Goal: Check status: Check status

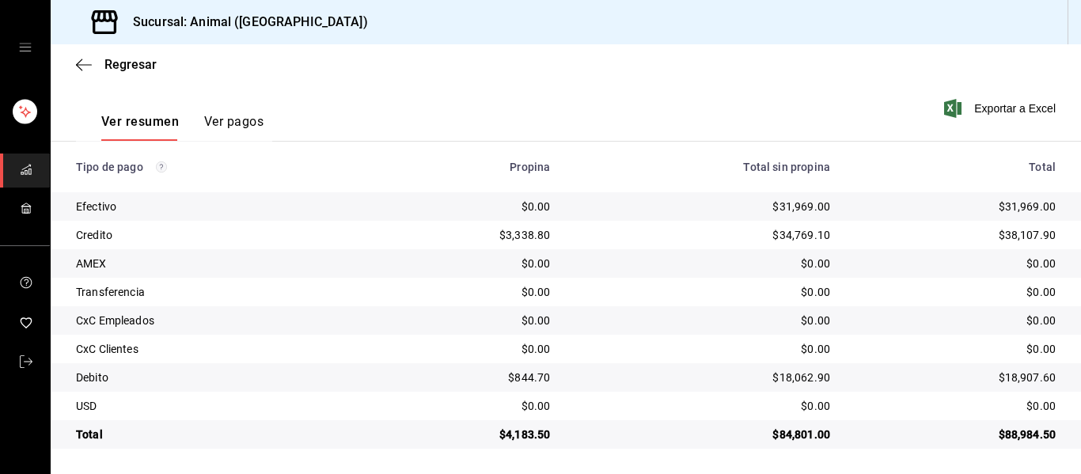
scroll to position [225, 0]
click at [72, 64] on div "Regresar" at bounding box center [566, 64] width 1030 height 40
click at [78, 65] on icon "button" at bounding box center [84, 64] width 16 height 1
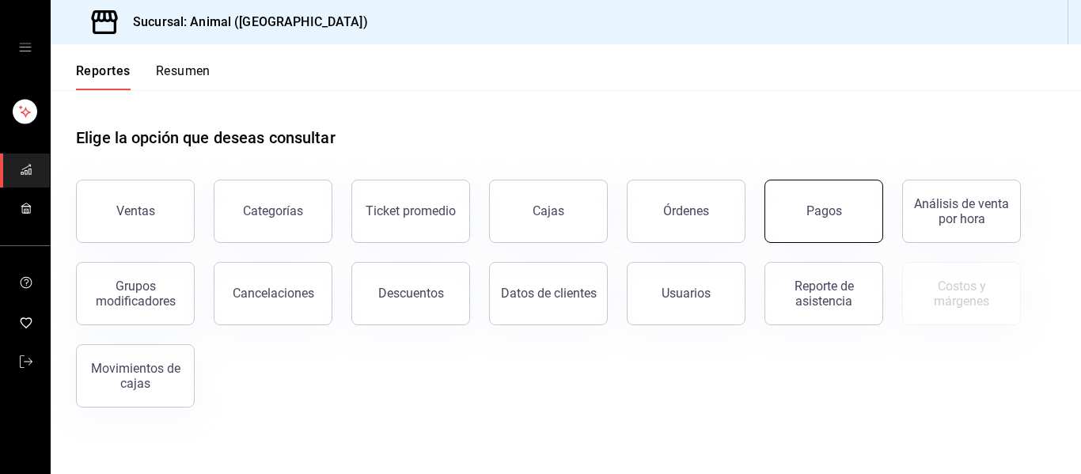
click at [538, 216] on div "Pagos" at bounding box center [824, 210] width 36 height 15
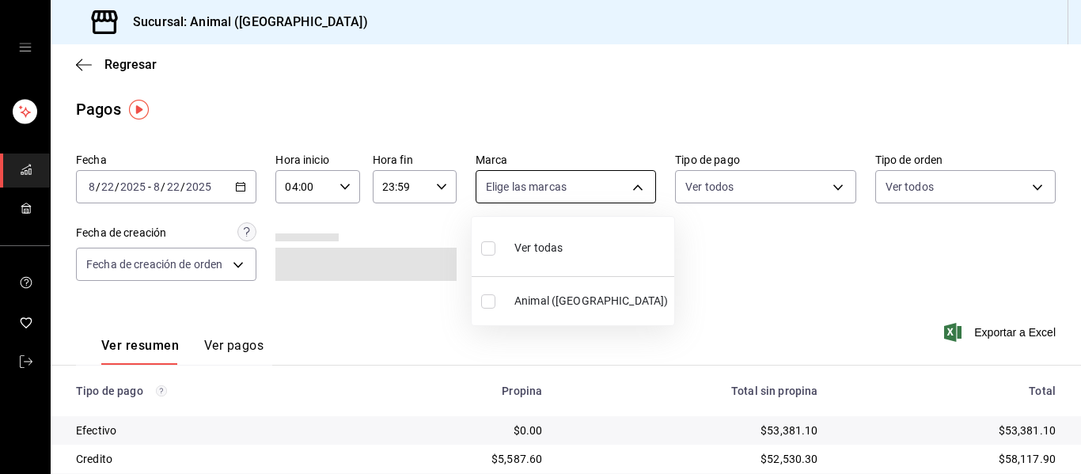
click at [538, 191] on body "Sucursal: Animal ([GEOGRAPHIC_DATA]) Regresar Pagos Fecha [DATE] [DATE] - [DATE…" at bounding box center [540, 237] width 1081 height 474
click at [538, 242] on li "Ver todas" at bounding box center [573, 246] width 203 height 47
type input "96838179-8fbb-4073-aae3-1789726318c8"
checkbox input "true"
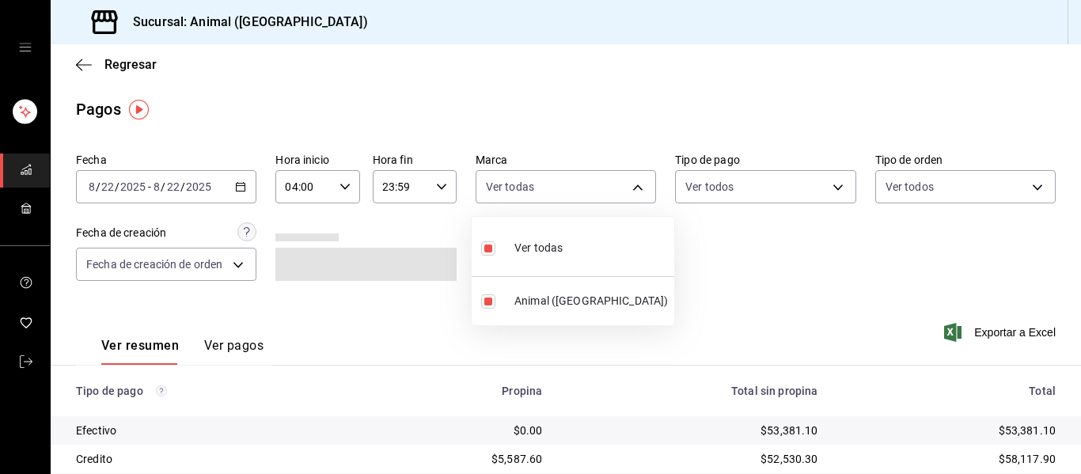
click at [538, 275] on div at bounding box center [540, 237] width 1081 height 474
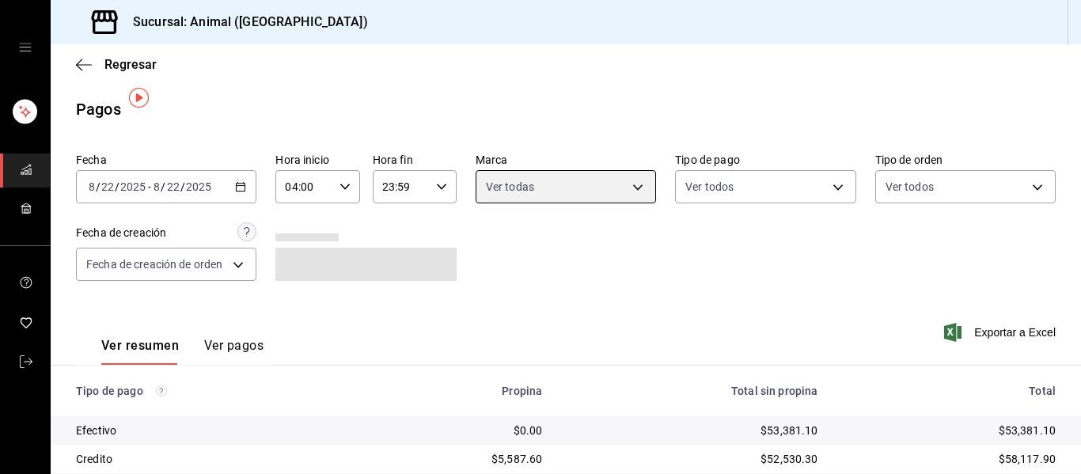
scroll to position [225, 0]
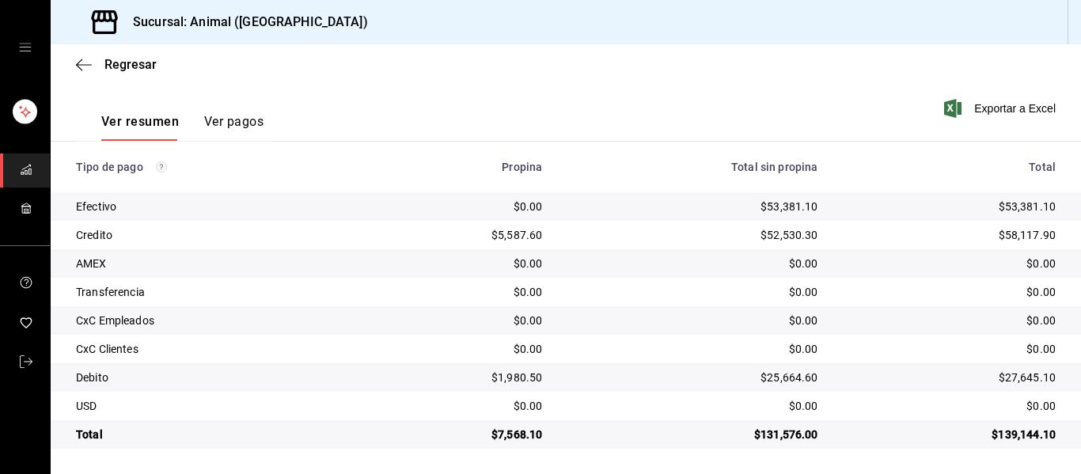
click at [67, 63] on div "Regresar" at bounding box center [566, 64] width 1030 height 40
click at [91, 64] on icon "button" at bounding box center [84, 64] width 16 height 1
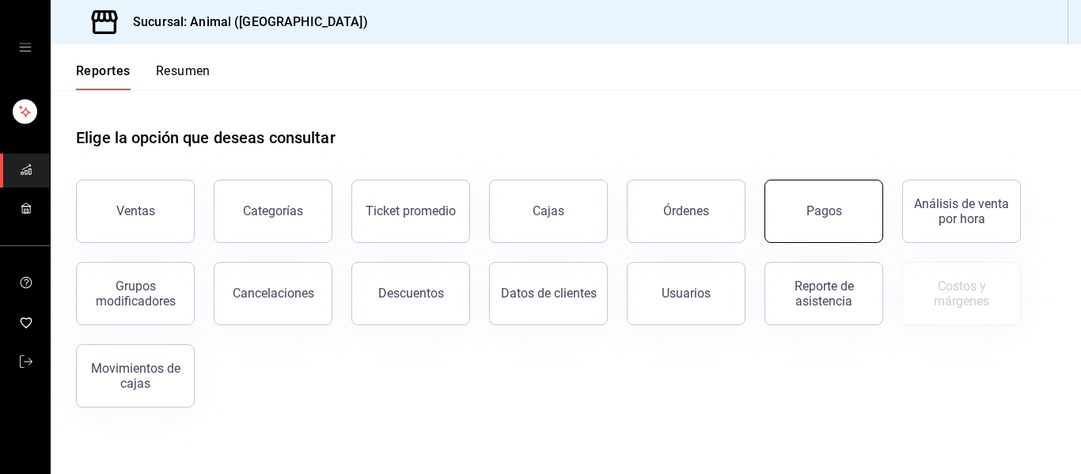
click at [538, 214] on div "Pagos" at bounding box center [824, 210] width 36 height 15
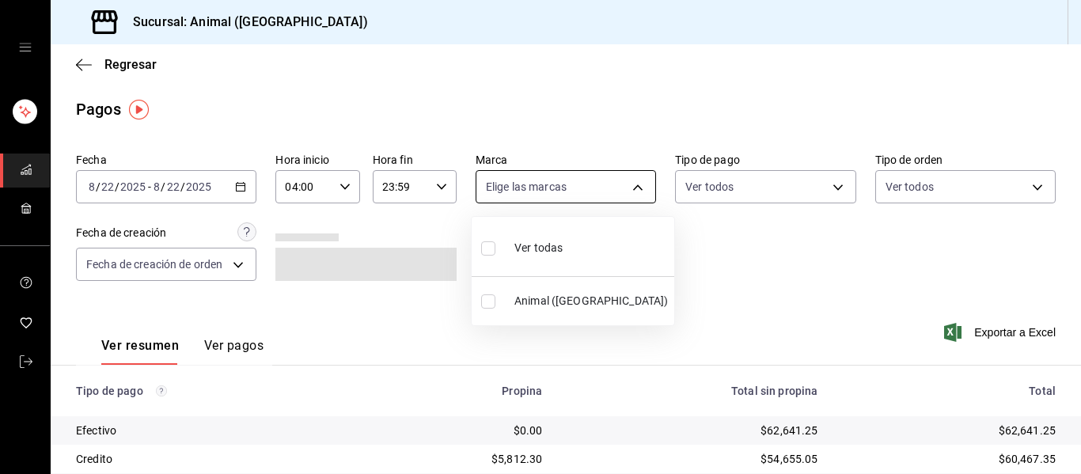
click at [538, 189] on body "Sucursal: Animal ([GEOGRAPHIC_DATA]) Regresar Pagos Fecha [DATE] [DATE] - [DATE…" at bounding box center [540, 237] width 1081 height 474
click at [538, 248] on li "Ver todas" at bounding box center [573, 246] width 203 height 47
type input "96838179-8fbb-4073-aae3-1789726318c8"
checkbox input "true"
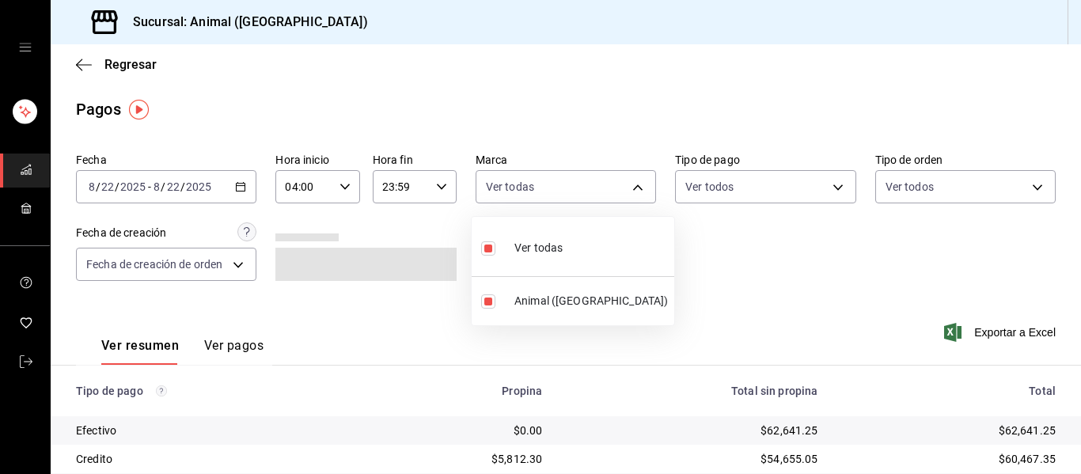
click at [538, 260] on div at bounding box center [540, 237] width 1081 height 474
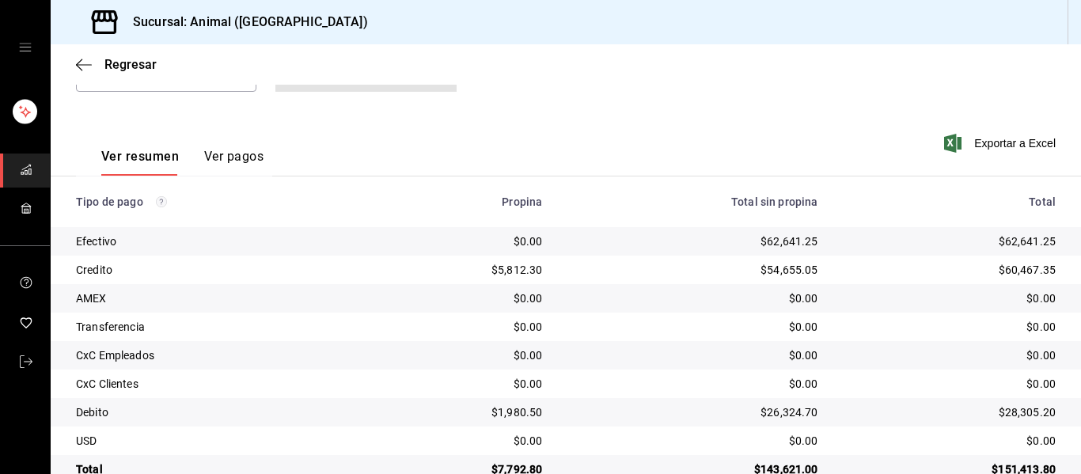
scroll to position [225, 0]
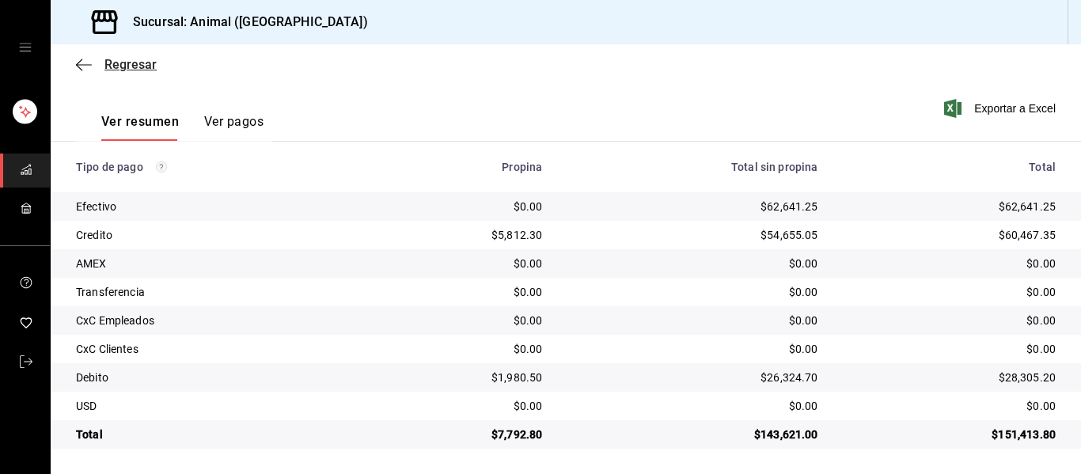
click at [81, 64] on icon "button" at bounding box center [84, 64] width 16 height 1
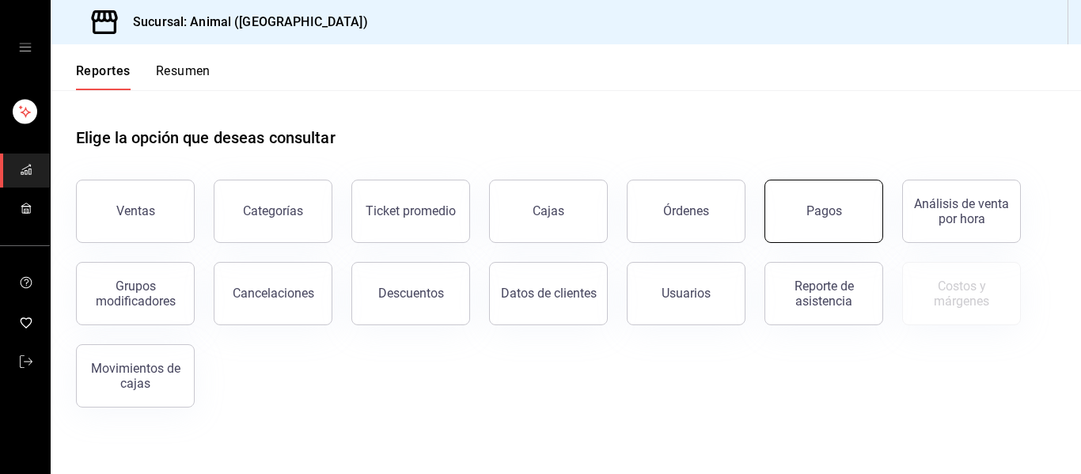
click at [538, 208] on div "Pagos" at bounding box center [824, 210] width 36 height 15
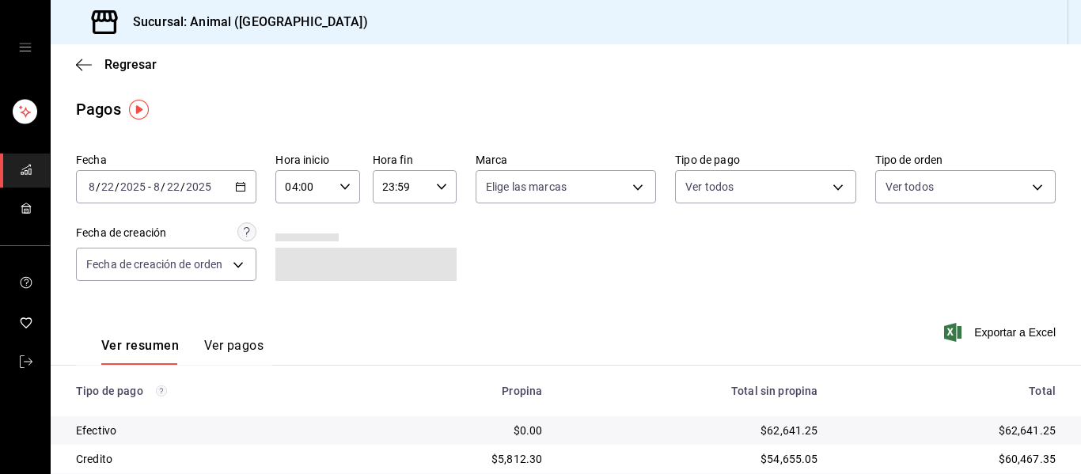
click at [234, 192] on div "[DATE] [DATE] - [DATE] [DATE]" at bounding box center [166, 186] width 180 height 33
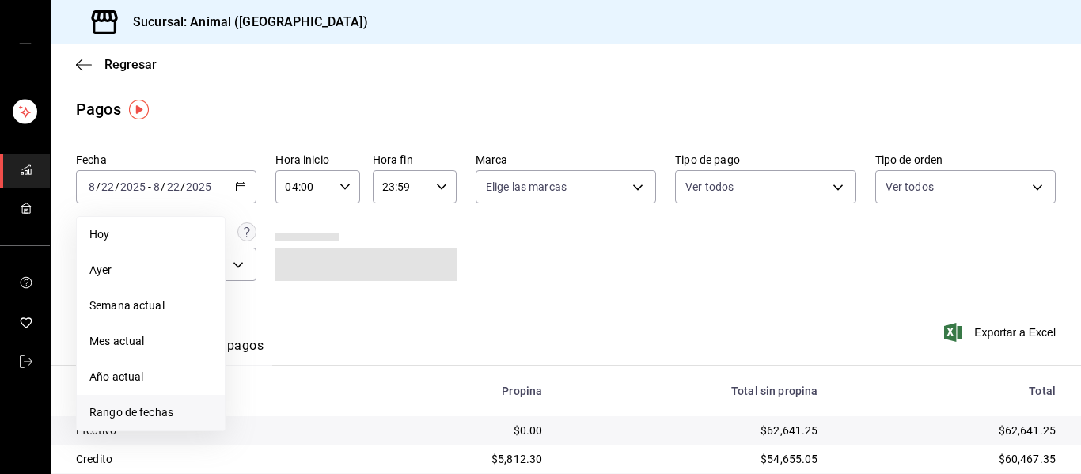
click at [141, 413] on span "Rango de fechas" at bounding box center [150, 412] width 123 height 17
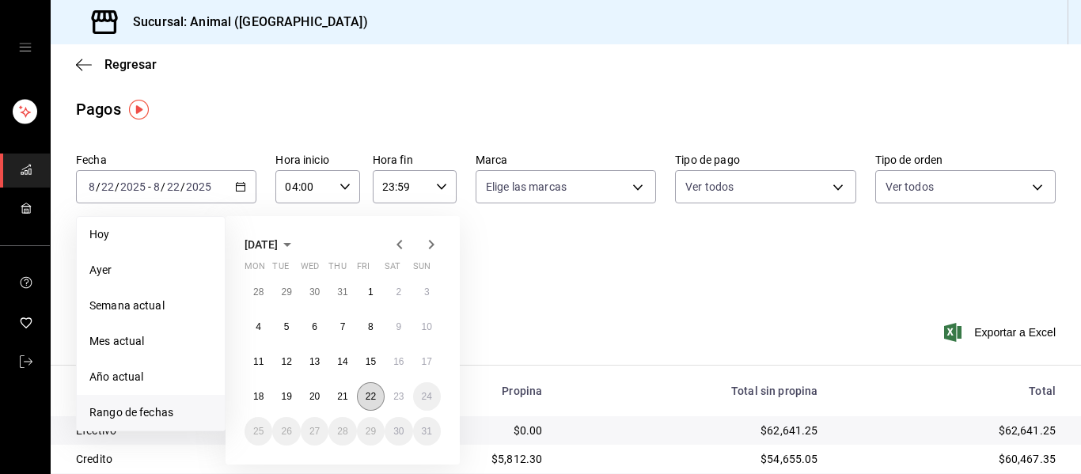
click at [376, 394] on abbr "22" at bounding box center [371, 396] width 10 height 11
click at [375, 400] on abbr "22" at bounding box center [371, 396] width 10 height 11
click at [404, 397] on abbr "23" at bounding box center [398, 396] width 10 height 11
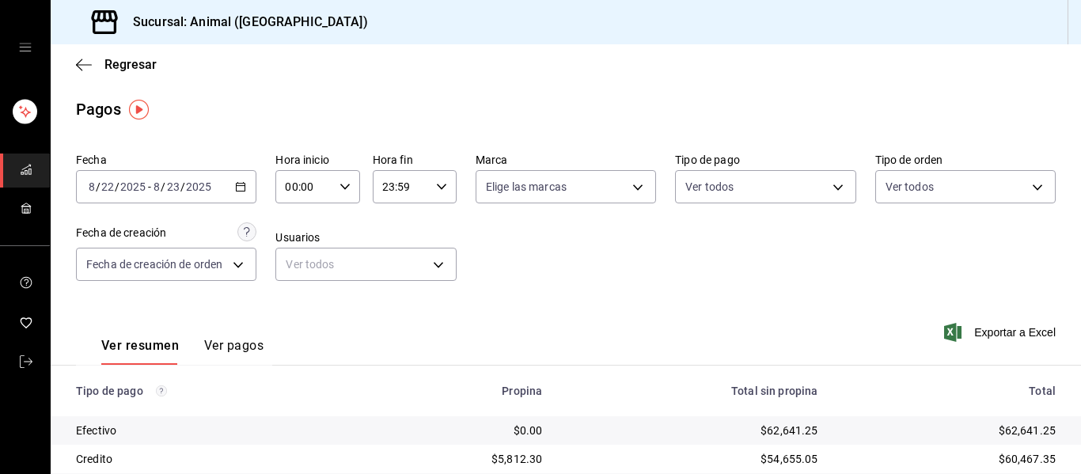
click at [342, 188] on \(Stroke\) "button" at bounding box center [344, 187] width 9 height 6
click at [292, 297] on span "04" at bounding box center [294, 300] width 17 height 13
type input "04:00"
click at [434, 186] on div at bounding box center [540, 237] width 1081 height 474
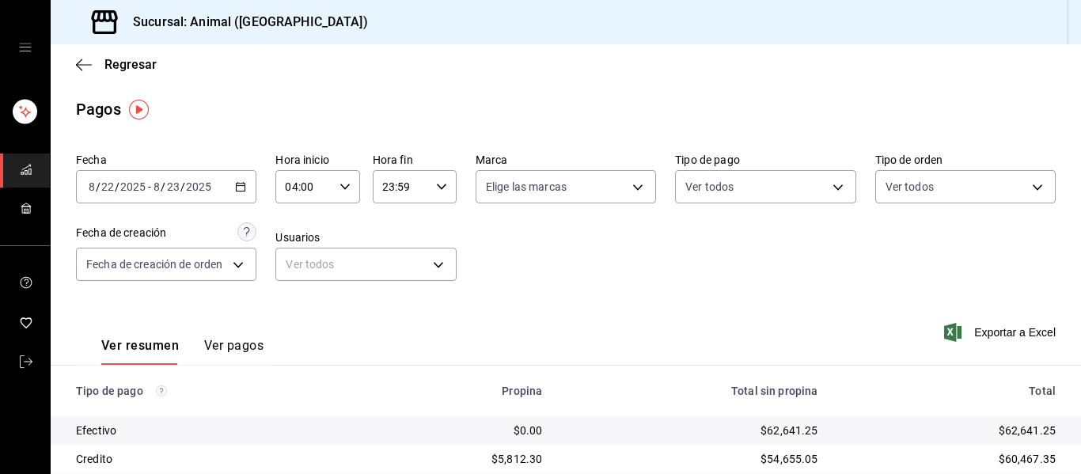
click at [438, 188] on \(Stroke\) "button" at bounding box center [441, 187] width 9 height 6
click at [388, 305] on span "04" at bounding box center [389, 306] width 17 height 13
type input "04:59"
click at [538, 277] on div at bounding box center [540, 237] width 1081 height 474
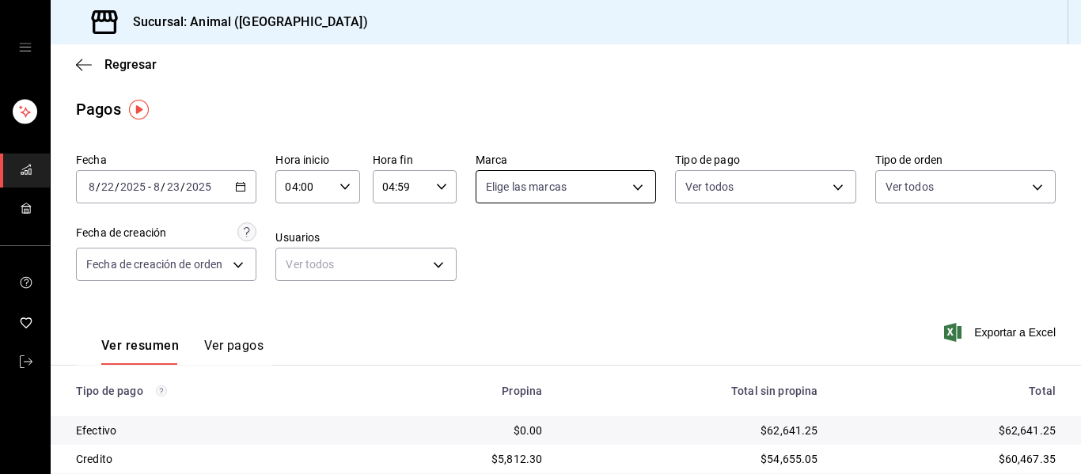
click at [538, 182] on body "Sucursal: Animal ([GEOGRAPHIC_DATA]) Regresar Pagos Fecha [DATE] [DATE] - [DATE…" at bounding box center [540, 237] width 1081 height 474
click at [538, 248] on li "Ver todas" at bounding box center [573, 246] width 203 height 47
type input "96838179-8fbb-4073-aae3-1789726318c8"
checkbox input "true"
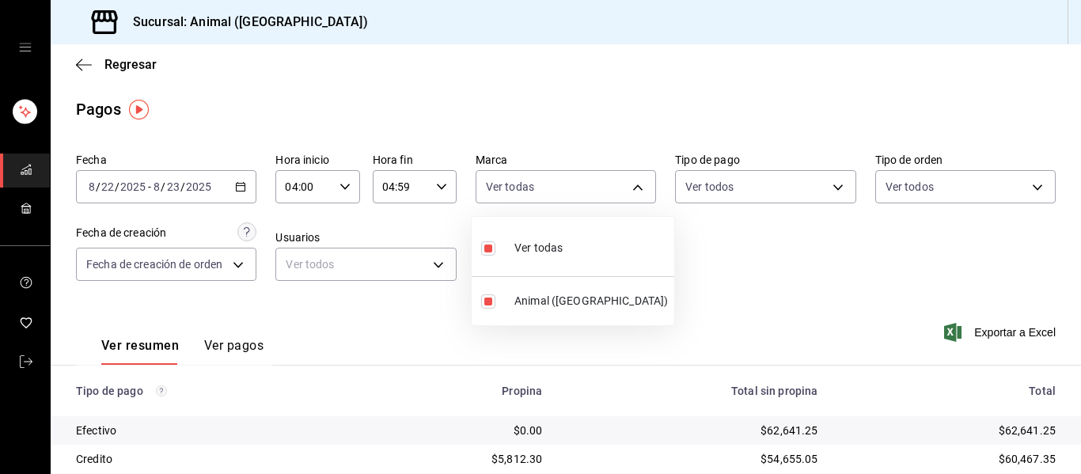
click at [538, 308] on div at bounding box center [540, 237] width 1081 height 474
click at [81, 62] on icon "button" at bounding box center [84, 65] width 16 height 14
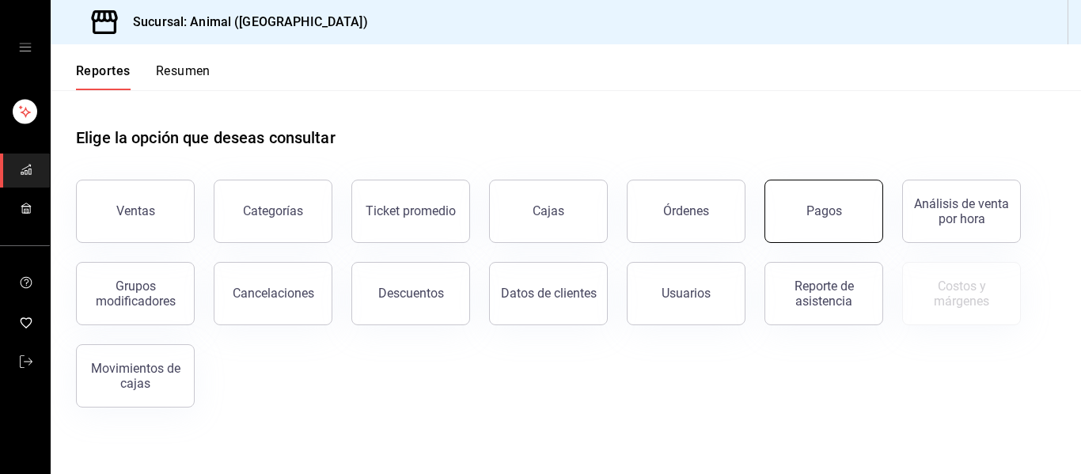
click at [538, 220] on button "Pagos" at bounding box center [823, 211] width 119 height 63
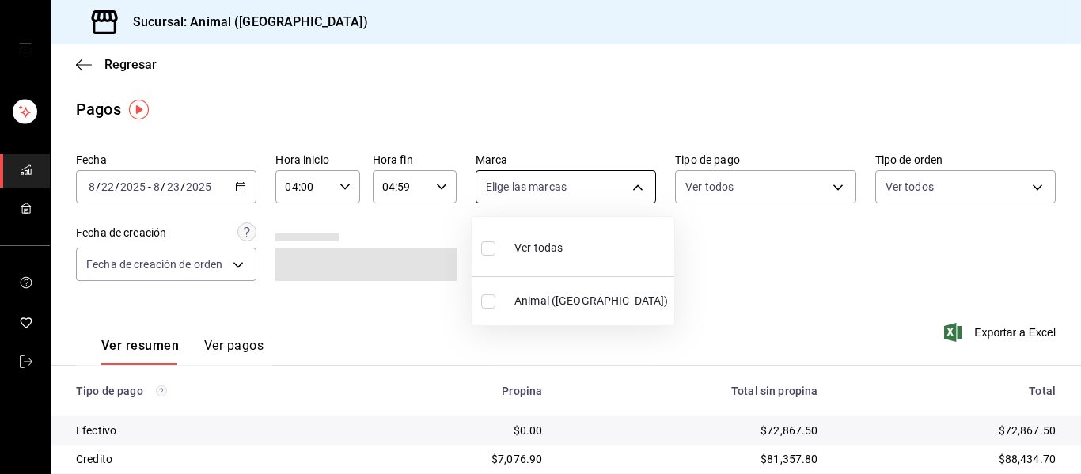
click at [538, 188] on body "Sucursal: Animal ([GEOGRAPHIC_DATA]) Regresar Pagos Fecha [DATE] [DATE] - [DATE…" at bounding box center [540, 237] width 1081 height 474
click at [538, 248] on li "Ver todas" at bounding box center [573, 246] width 203 height 47
type input "96838179-8fbb-4073-aae3-1789726318c8"
checkbox input "true"
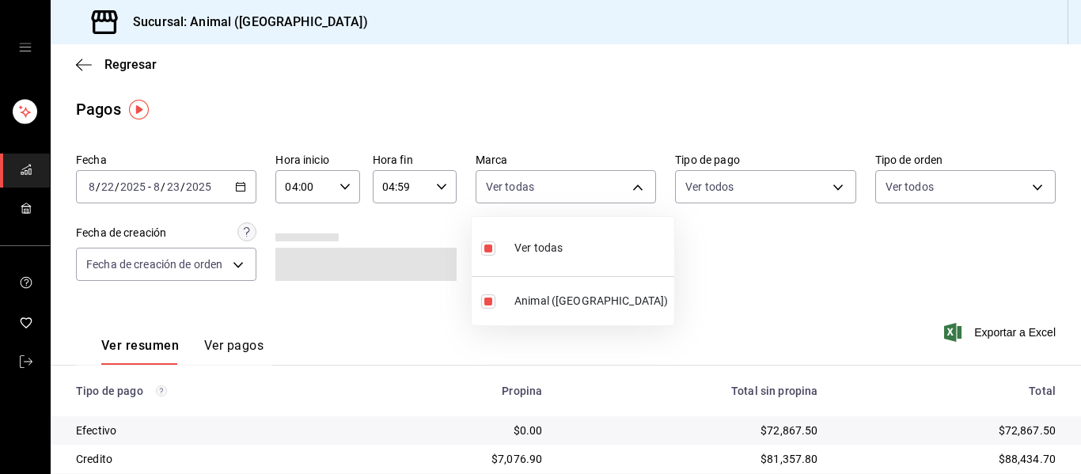
click at [538, 298] on div at bounding box center [540, 237] width 1081 height 474
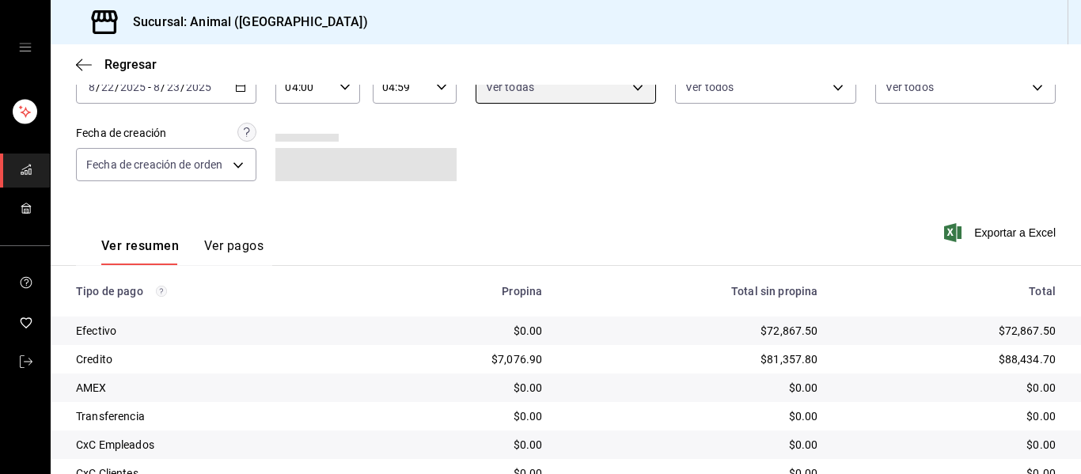
scroll to position [225, 0]
